Goal: Navigation & Orientation: Understand site structure

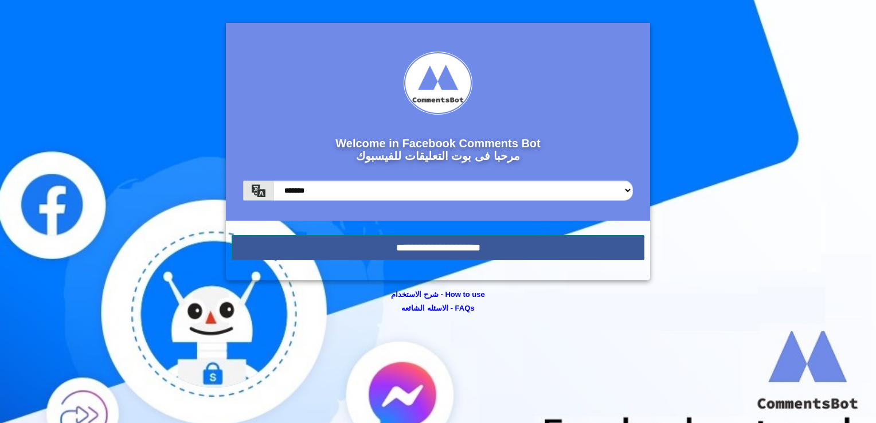
click at [404, 243] on input "**********" at bounding box center [438, 247] width 413 height 25
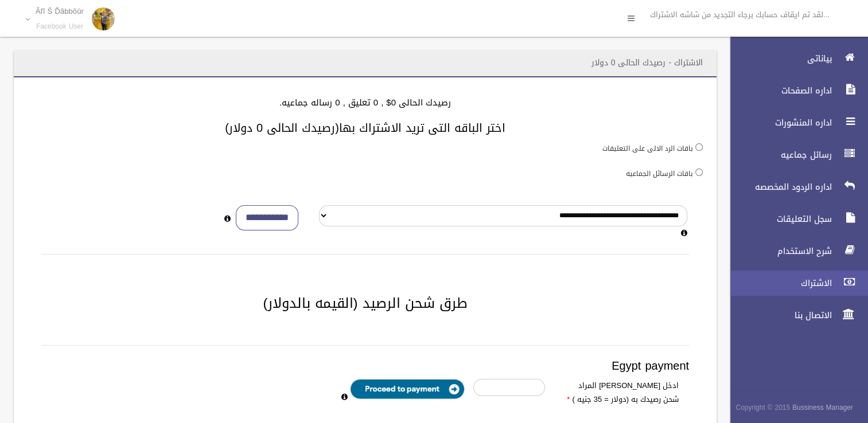
click at [799, 276] on link "الاشتراك" at bounding box center [793, 283] width 147 height 25
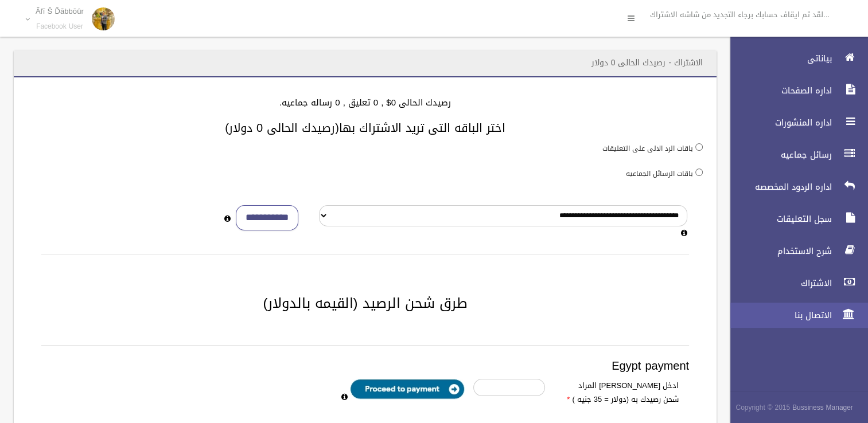
click at [819, 315] on span "الاتصال بنا" at bounding box center [777, 315] width 115 height 11
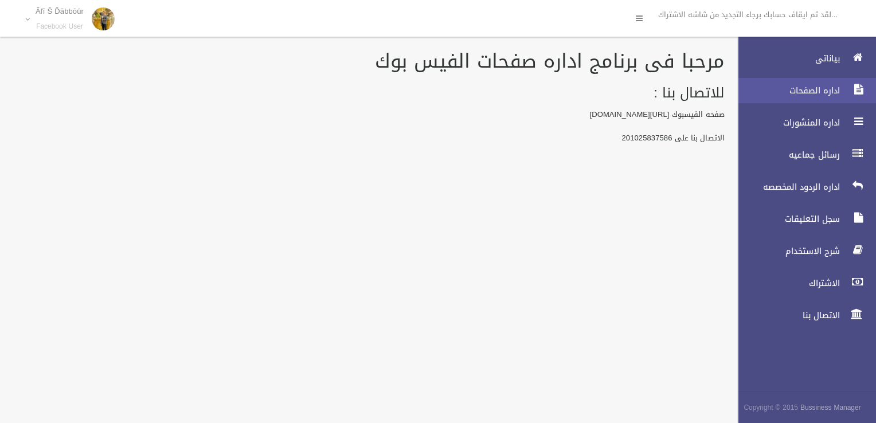
click at [803, 92] on span "اداره الصفحات" at bounding box center [786, 90] width 115 height 11
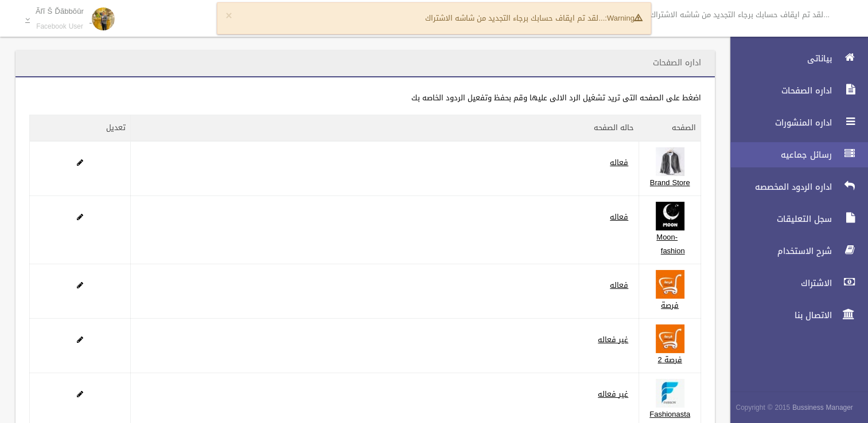
click at [823, 142] on link "رسائل جماعيه" at bounding box center [793, 154] width 147 height 25
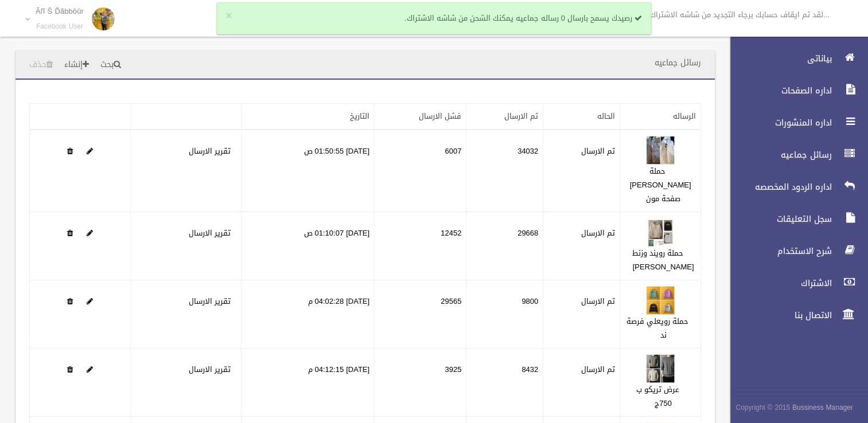
scroll to position [250, 0]
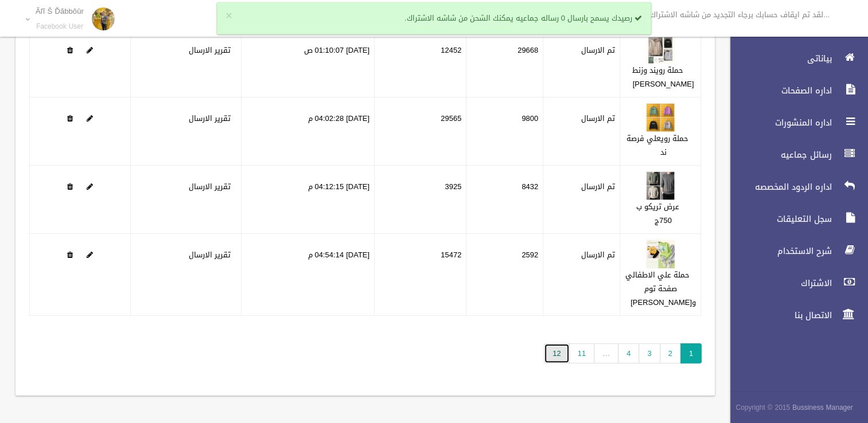
click at [564, 358] on link "12" at bounding box center [556, 353] width 25 height 20
